Goal: Task Accomplishment & Management: Manage account settings

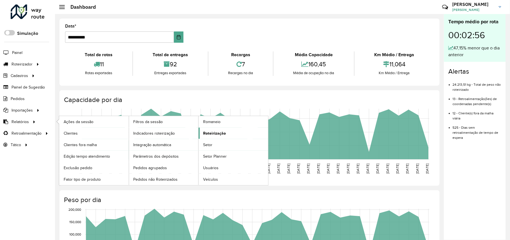
click at [239, 136] on link "Roteirização" at bounding box center [234, 132] width 70 height 11
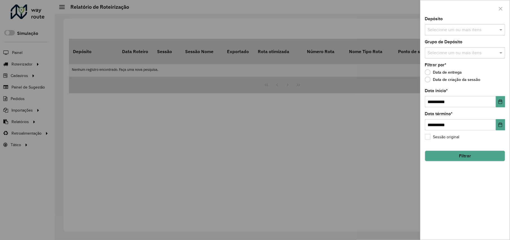
click at [472, 31] on input "text" at bounding box center [462, 30] width 72 height 7
click at [447, 59] on div "Jodibe Juazeiro" at bounding box center [465, 58] width 79 height 10
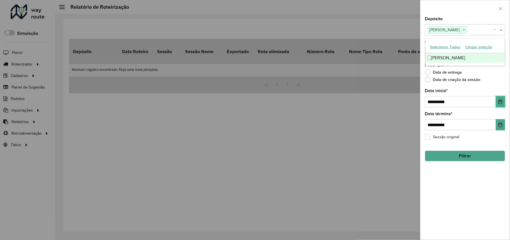
click at [505, 99] on button "Choose Date" at bounding box center [500, 101] width 9 height 11
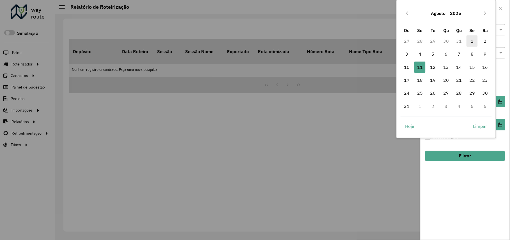
click at [471, 39] on span "1" at bounding box center [472, 40] width 11 height 11
type input "**********"
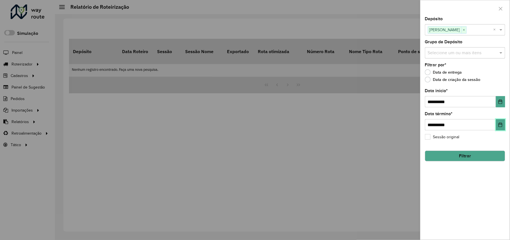
click at [500, 123] on icon "Choose Date" at bounding box center [500, 124] width 4 height 4
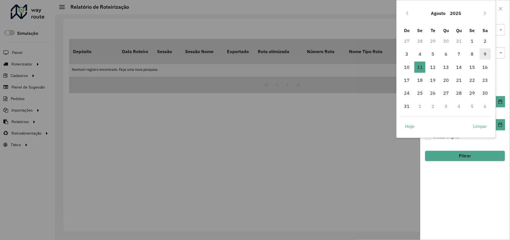
click at [484, 57] on span "9" at bounding box center [485, 53] width 11 height 11
type input "**********"
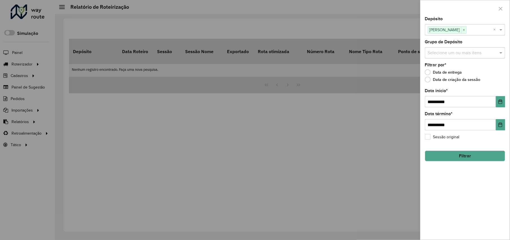
click at [467, 157] on button "Filtrar" at bounding box center [465, 155] width 80 height 11
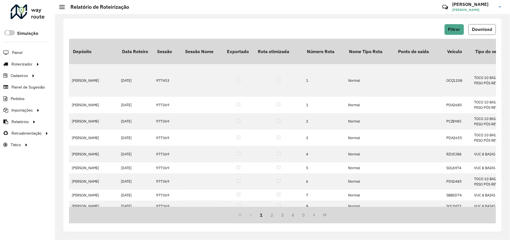
click at [495, 32] on button "Download" at bounding box center [482, 29] width 27 height 11
click at [460, 27] on span "Filtrar" at bounding box center [454, 29] width 12 height 5
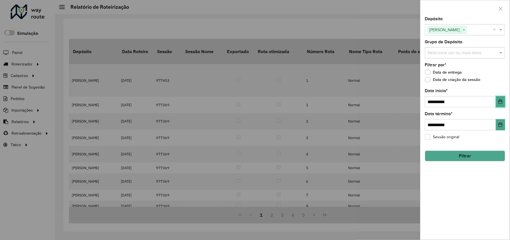
click at [500, 98] on button "Choose Date" at bounding box center [500, 101] width 9 height 11
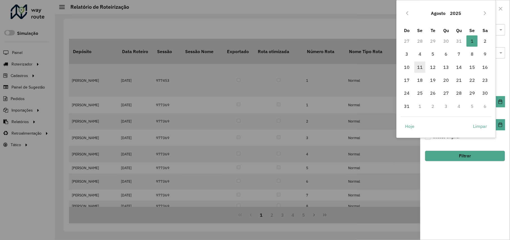
click at [423, 67] on span "11" at bounding box center [419, 66] width 11 height 11
type input "**********"
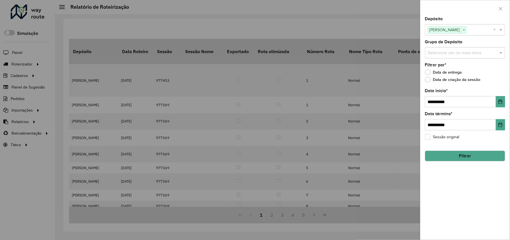
click at [478, 158] on button "Filtrar" at bounding box center [465, 155] width 80 height 11
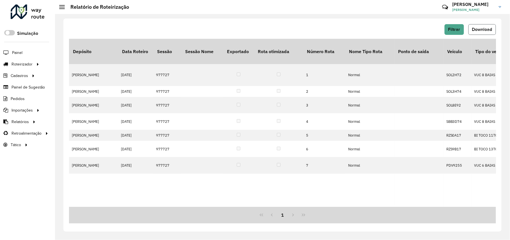
click at [492, 31] on span "Download" at bounding box center [482, 29] width 20 height 5
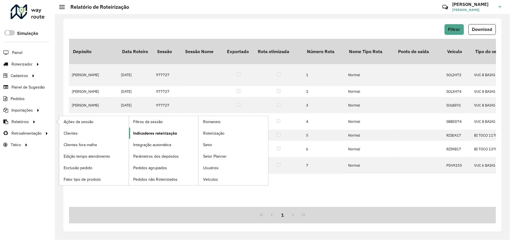
click at [155, 134] on span "Indicadores roteirização" at bounding box center [156, 133] width 44 height 6
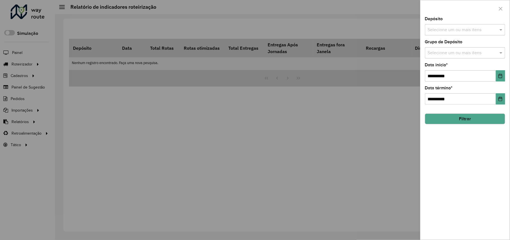
click at [485, 27] on input "text" at bounding box center [462, 30] width 72 height 7
click at [454, 60] on div "Jodibe Juazeiro" at bounding box center [465, 58] width 79 height 10
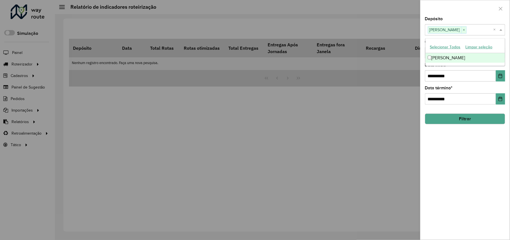
click at [460, 118] on button "Filtrar" at bounding box center [465, 118] width 80 height 11
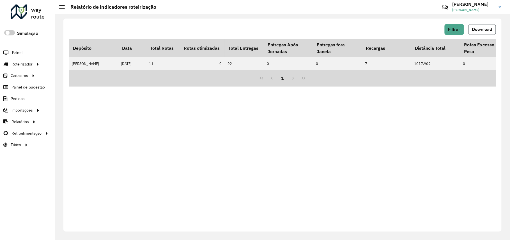
click at [481, 29] on span "Download" at bounding box center [482, 29] width 20 height 5
click at [446, 35] on button "Filtrar" at bounding box center [454, 29] width 19 height 11
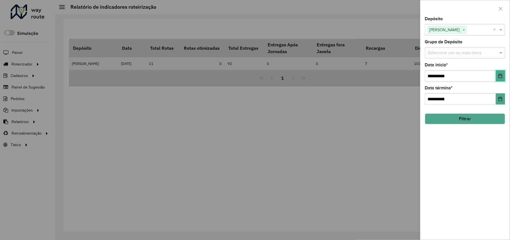
click at [500, 74] on icon "Choose Date" at bounding box center [501, 76] width 4 height 4
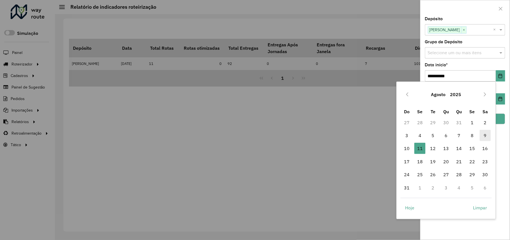
click at [484, 138] on span "9" at bounding box center [485, 135] width 11 height 11
type input "**********"
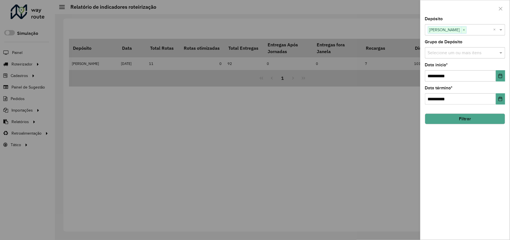
click at [463, 121] on button "Filtrar" at bounding box center [465, 118] width 80 height 11
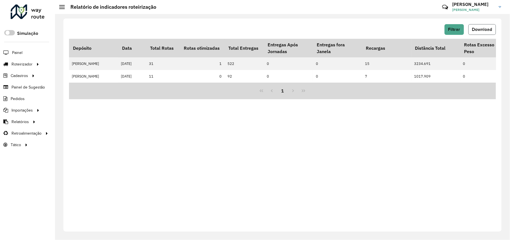
click at [486, 27] on span "Download" at bounding box center [482, 29] width 20 height 5
click at [95, 130] on link "Coordenadas" at bounding box center [93, 132] width 69 height 11
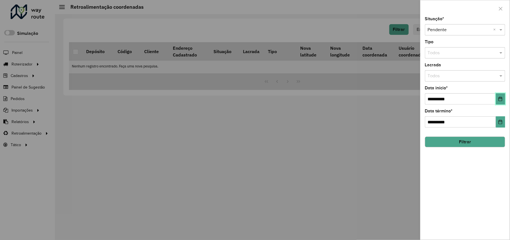
click at [503, 99] on icon "Choose Date" at bounding box center [500, 99] width 4 height 4
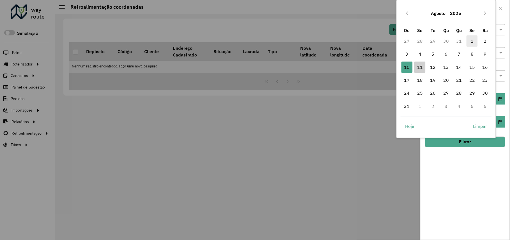
click at [467, 38] on span "1" at bounding box center [472, 40] width 11 height 11
type input "**********"
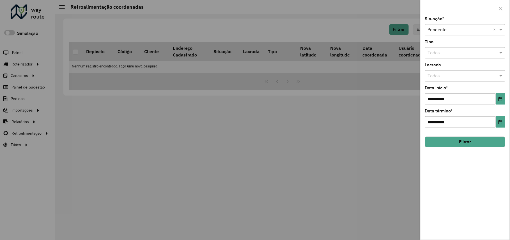
click at [439, 139] on button "Filtrar" at bounding box center [465, 141] width 80 height 11
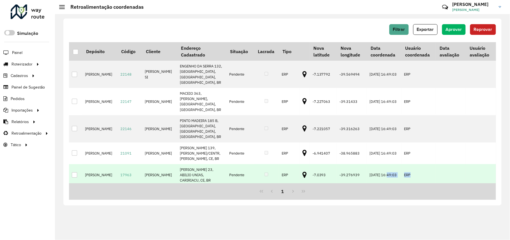
drag, startPoint x: 420, startPoint y: 168, endPoint x: 394, endPoint y: 168, distance: 25.8
click at [394, 168] on tr "Jodibe Juazeiro 17963 JOSE LUAN BELO TAVARES 23, ABILIO UNIAS, CARIRIACU, CE, B…" at bounding box center [282, 175] width 427 height 22
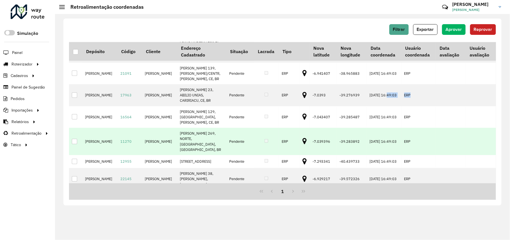
scroll to position [120, 0]
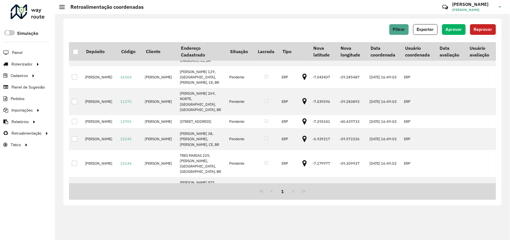
drag, startPoint x: 496, startPoint y: 97, endPoint x: 495, endPoint y: 90, distance: 6.8
click at [495, 90] on div "Depósito Código Cliente Endereço Cadastrado Situação Lacrada Tipo Nova latitude…" at bounding box center [282, 112] width 427 height 141
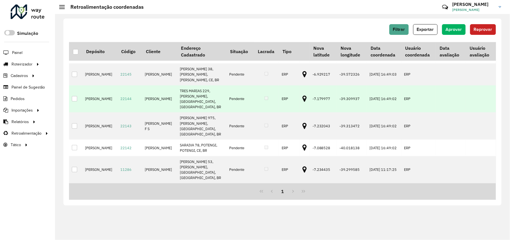
scroll to position [209, 0]
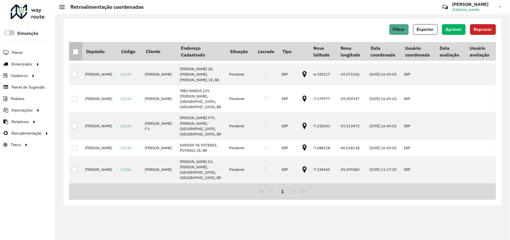
click at [77, 53] on div at bounding box center [75, 51] width 5 height 5
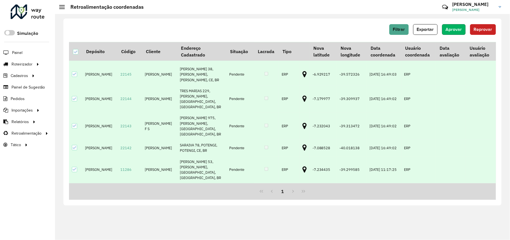
click at [456, 31] on span "Aprovar" at bounding box center [454, 29] width 16 height 5
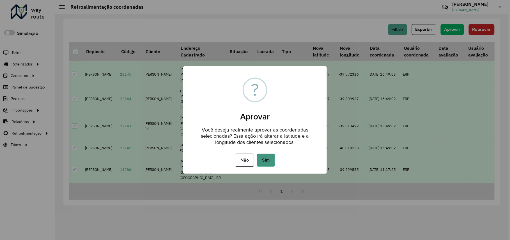
click at [268, 158] on button "Sim" at bounding box center [266, 159] width 18 height 13
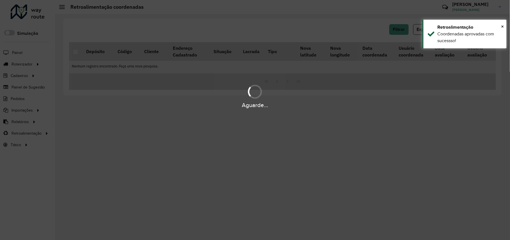
scroll to position [0, 0]
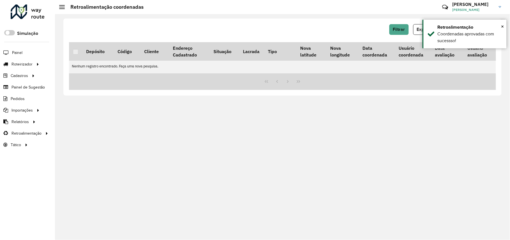
click at [23, 19] on link at bounding box center [28, 12] width 34 height 17
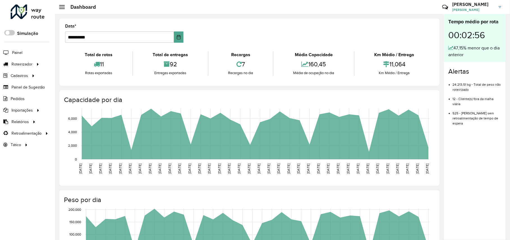
click at [12, 12] on div at bounding box center [28, 11] width 34 height 15
